Goal: Find specific page/section: Find specific page/section

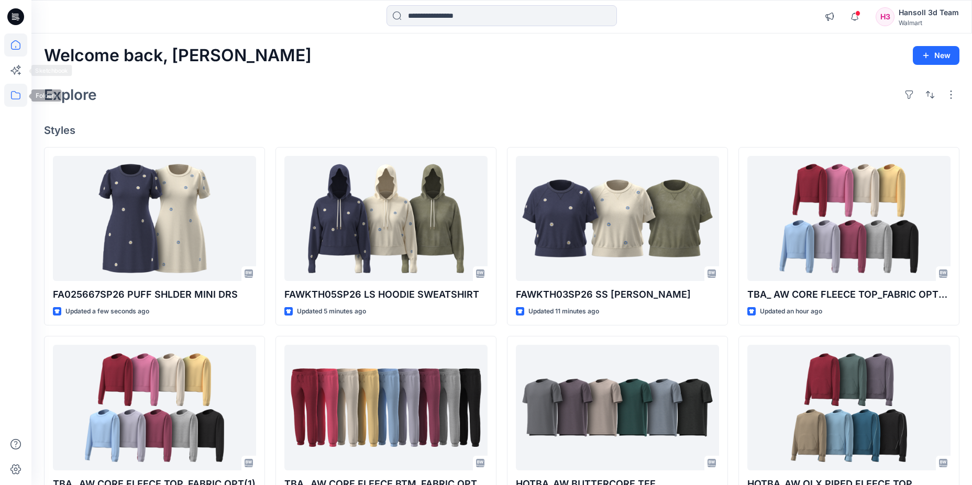
click at [7, 90] on icon at bounding box center [15, 95] width 23 height 23
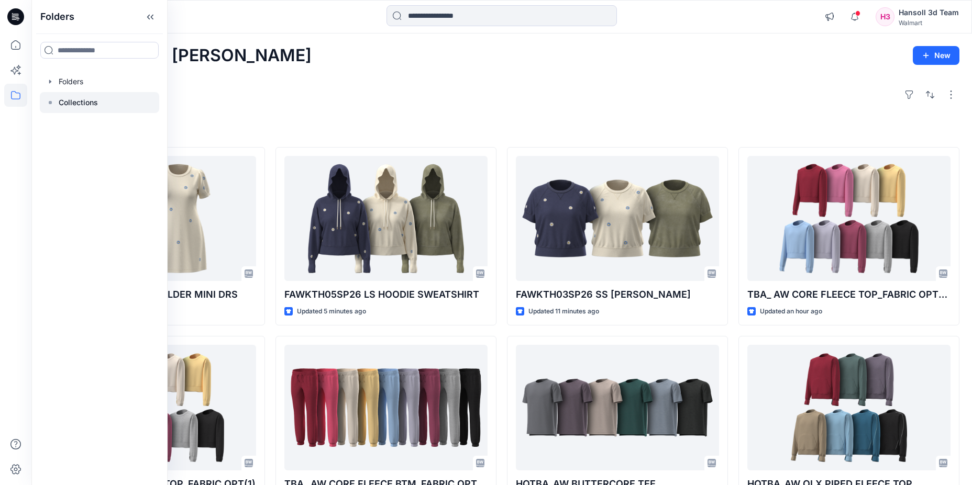
click at [83, 99] on p "Collections" at bounding box center [78, 102] width 39 height 13
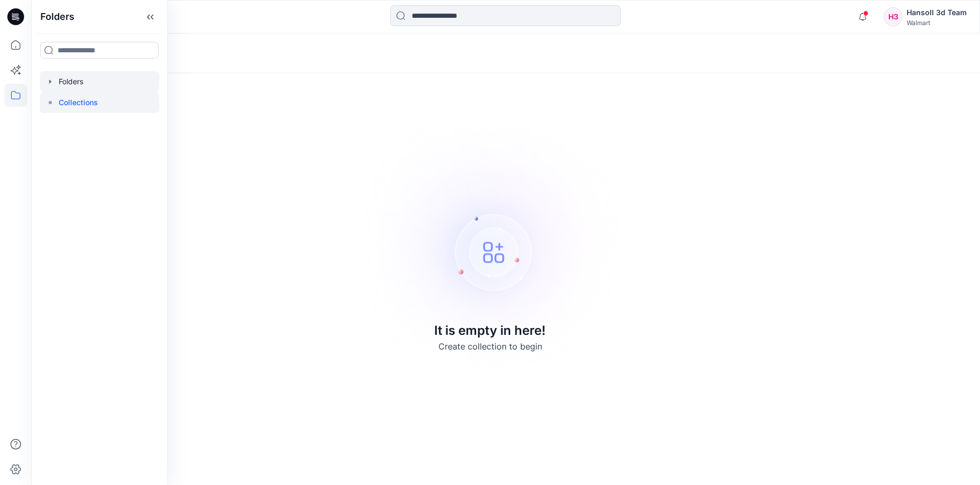
click at [103, 82] on div at bounding box center [99, 81] width 119 height 21
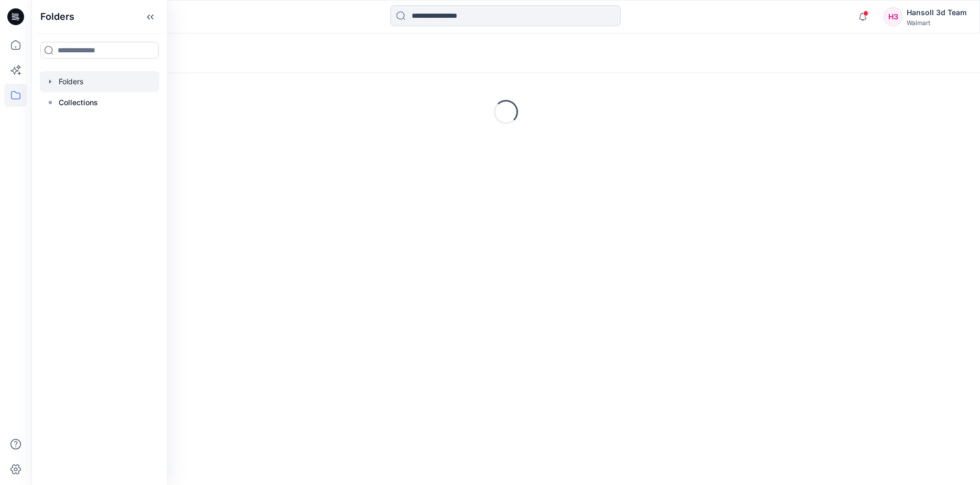
click at [51, 76] on div at bounding box center [99, 81] width 119 height 21
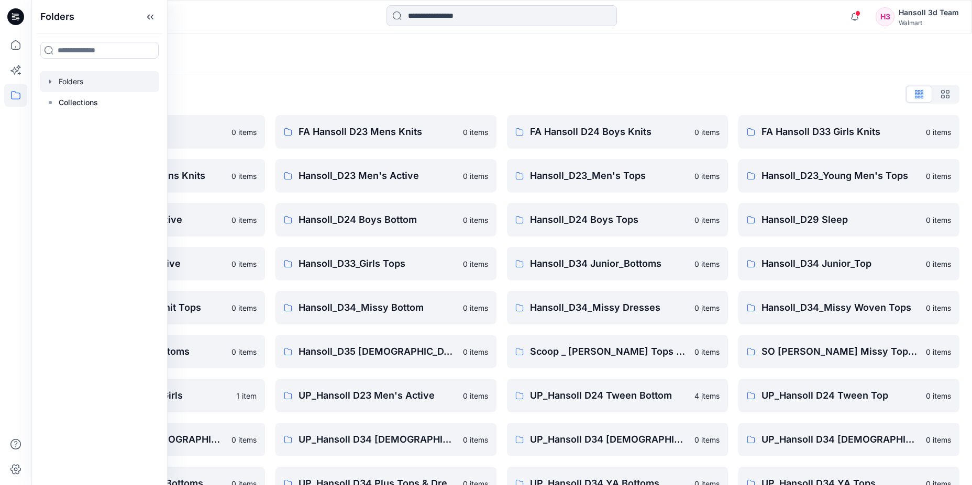
click at [47, 88] on div at bounding box center [99, 81] width 119 height 21
click at [47, 80] on icon "button" at bounding box center [50, 81] width 8 height 8
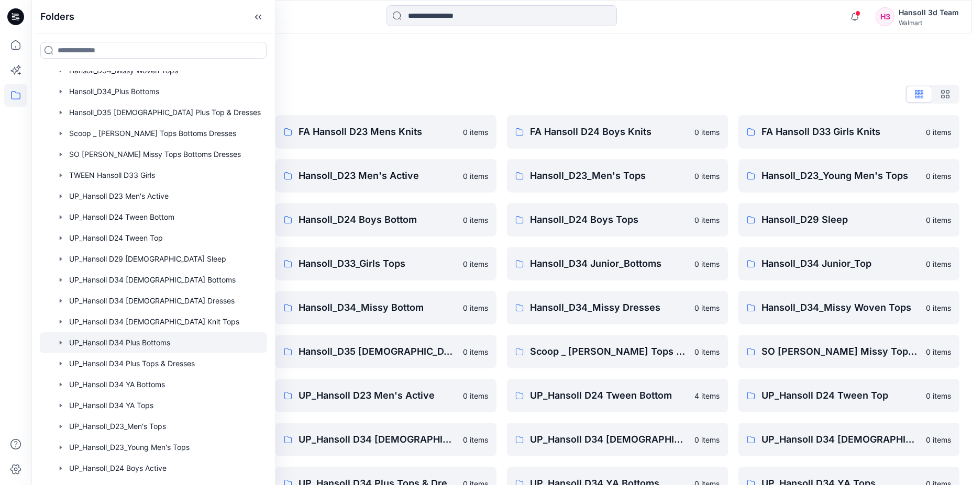
scroll to position [455, 0]
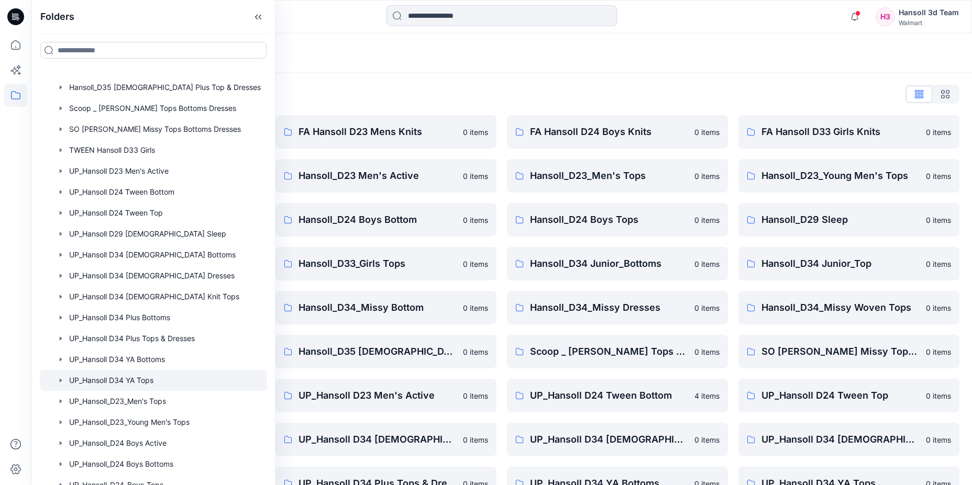
click at [164, 377] on div at bounding box center [153, 380] width 227 height 21
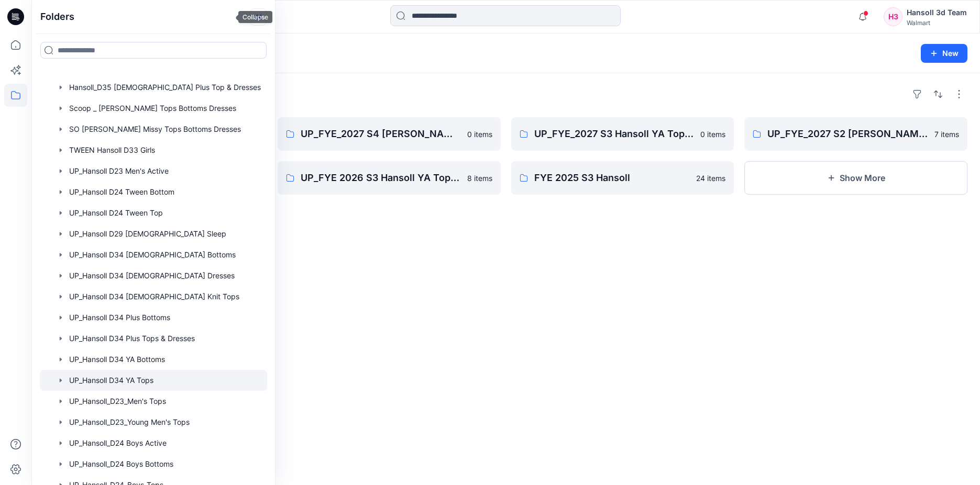
click at [250, 14] on icon at bounding box center [258, 16] width 17 height 17
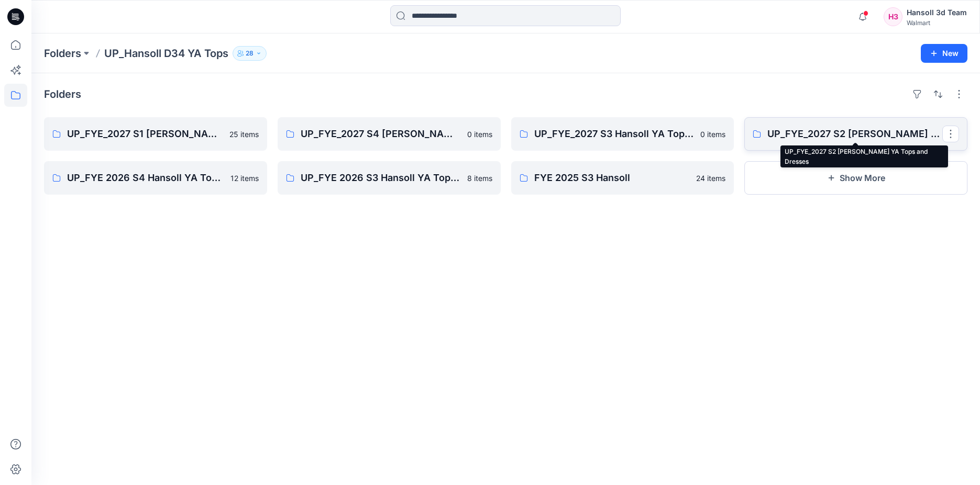
click at [815, 130] on p "UP_FYE_2027 S2 [PERSON_NAME] YA Tops and Dresses" at bounding box center [854, 134] width 175 height 15
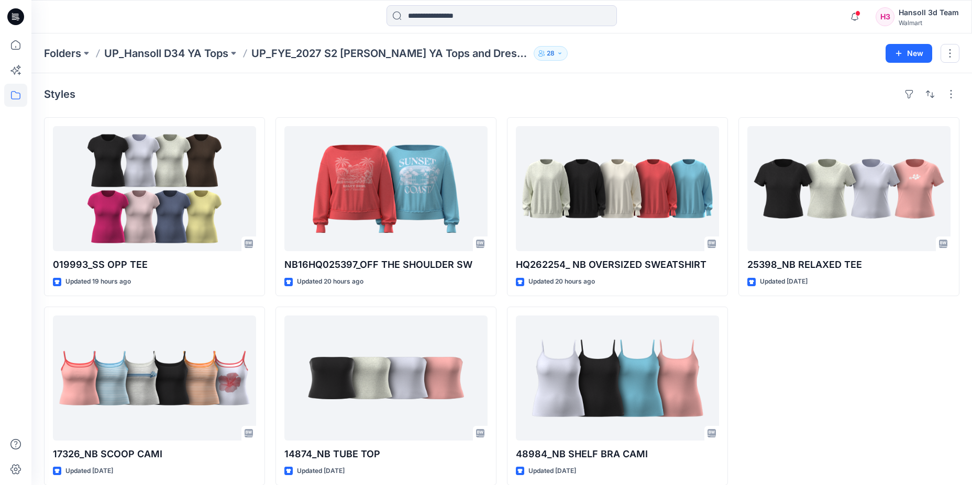
click at [896, 359] on div "25398_NB RELAXED TEE Updated [DATE]" at bounding box center [848, 301] width 221 height 369
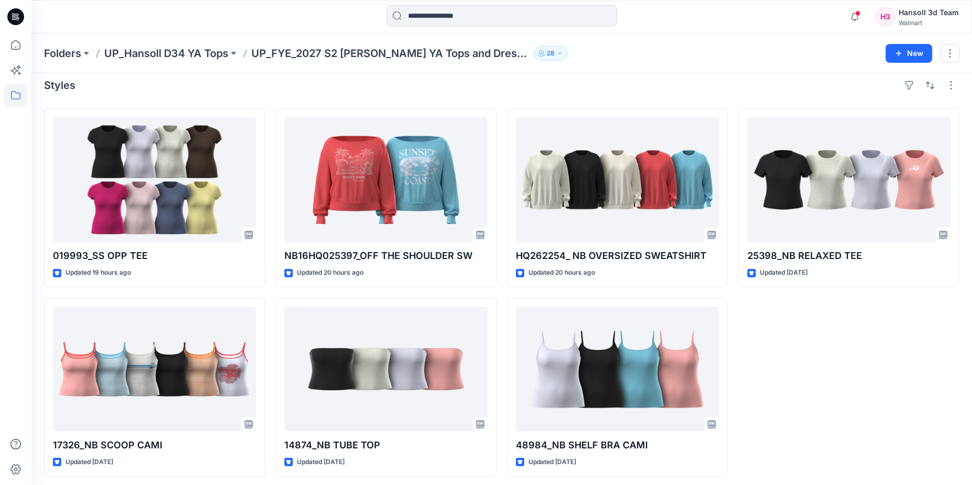
scroll to position [13, 0]
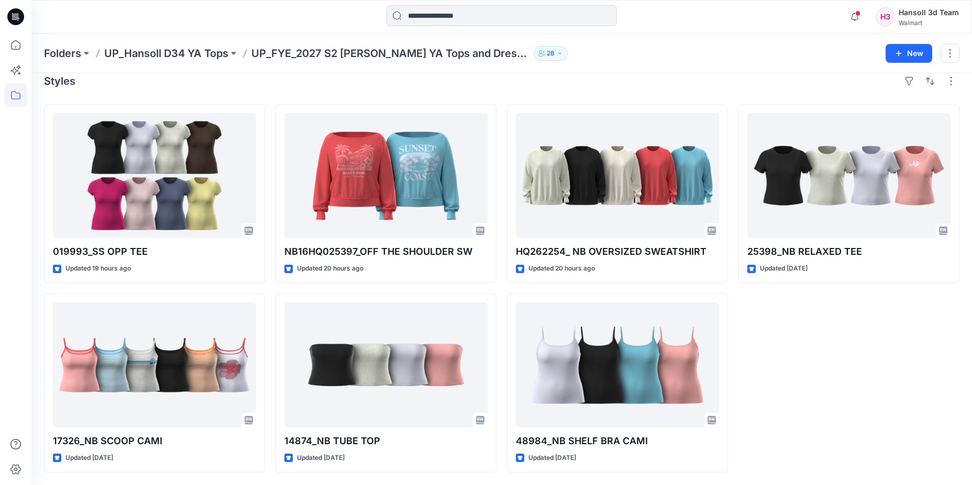
click at [908, 390] on div "25398_NB RELAXED TEE Updated [DATE]" at bounding box center [848, 288] width 221 height 369
click at [861, 10] on icon "button" at bounding box center [855, 16] width 20 height 21
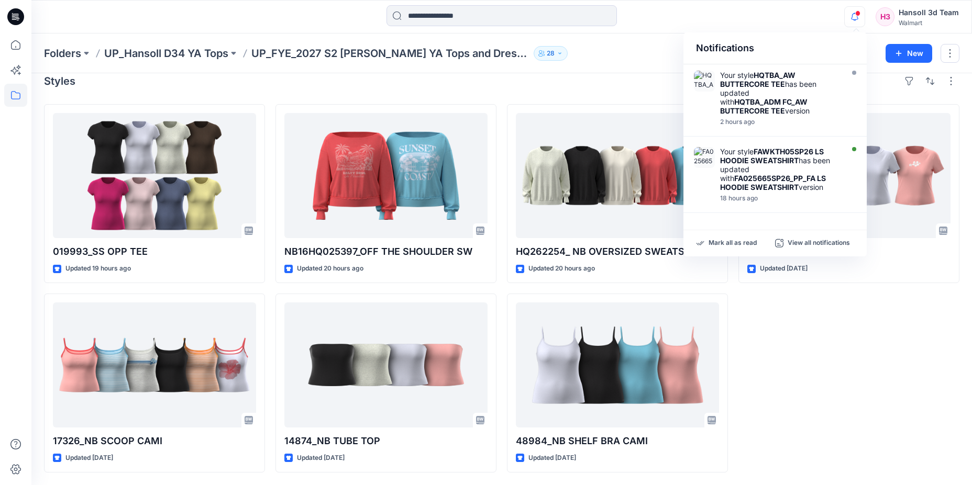
click at [762, 24] on div "Notifications Your style HQTBA_AW BUTTERCORE TEE has been updated with HQTBA_AD…" at bounding box center [501, 16] width 940 height 23
